Goal: Navigation & Orientation: Go to known website

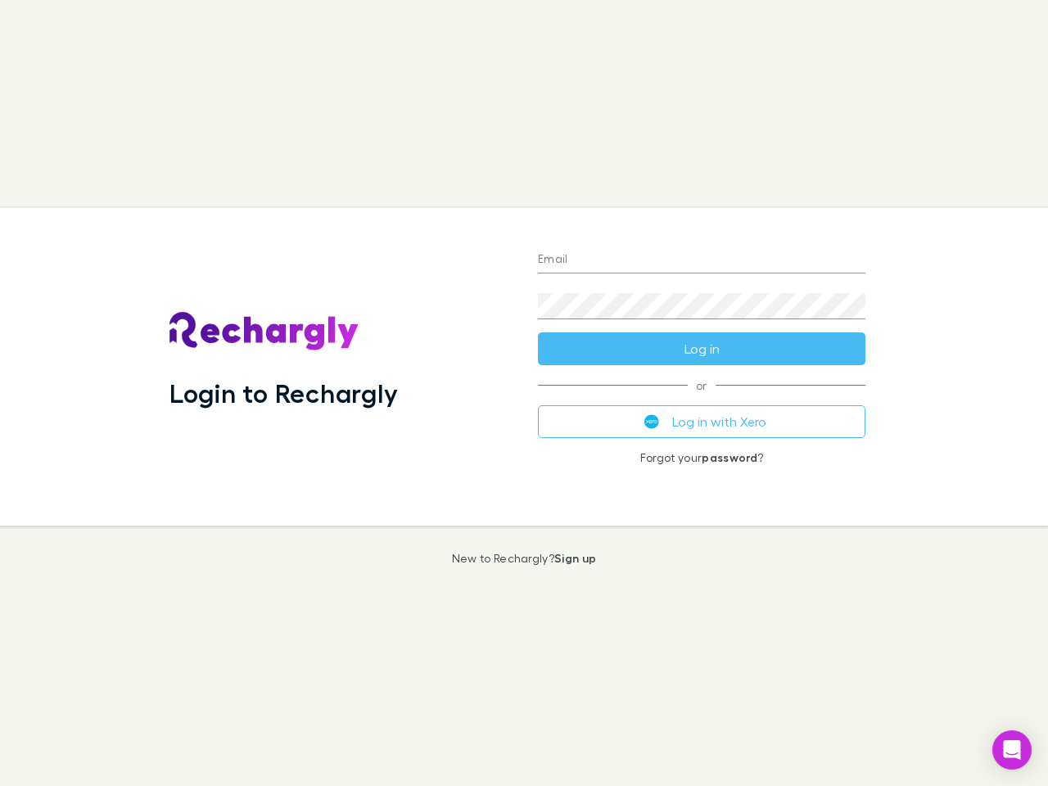
click at [524, 393] on div "Login to Rechargly" at bounding box center [340, 367] width 369 height 318
click at [702, 260] on input "Email" at bounding box center [702, 260] width 328 height 26
click at [702, 349] on button "Log in" at bounding box center [702, 349] width 328 height 33
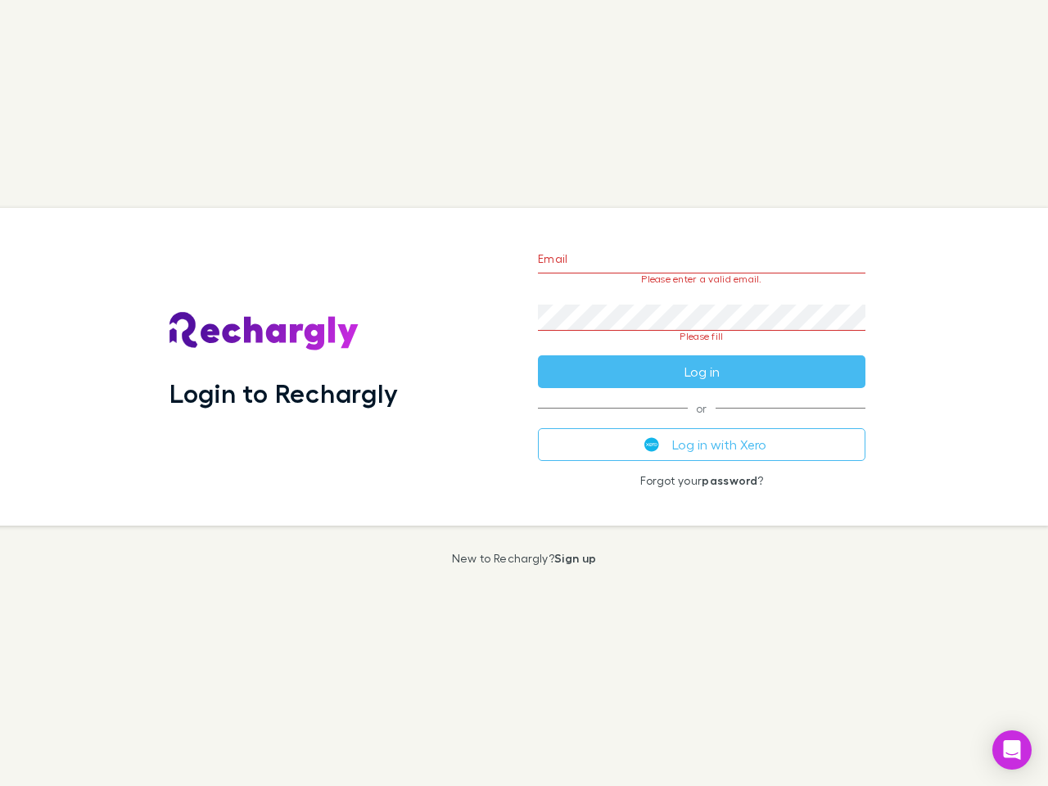
click at [702, 422] on div "Email Please enter a valid email. Password Please fill Log in or Log in with Xe…" at bounding box center [702, 367] width 354 height 318
click at [1012, 750] on icon "Open Intercom Messenger" at bounding box center [1012, 750] width 17 height 20
